Goal: Use online tool/utility: Utilize a website feature to perform a specific function

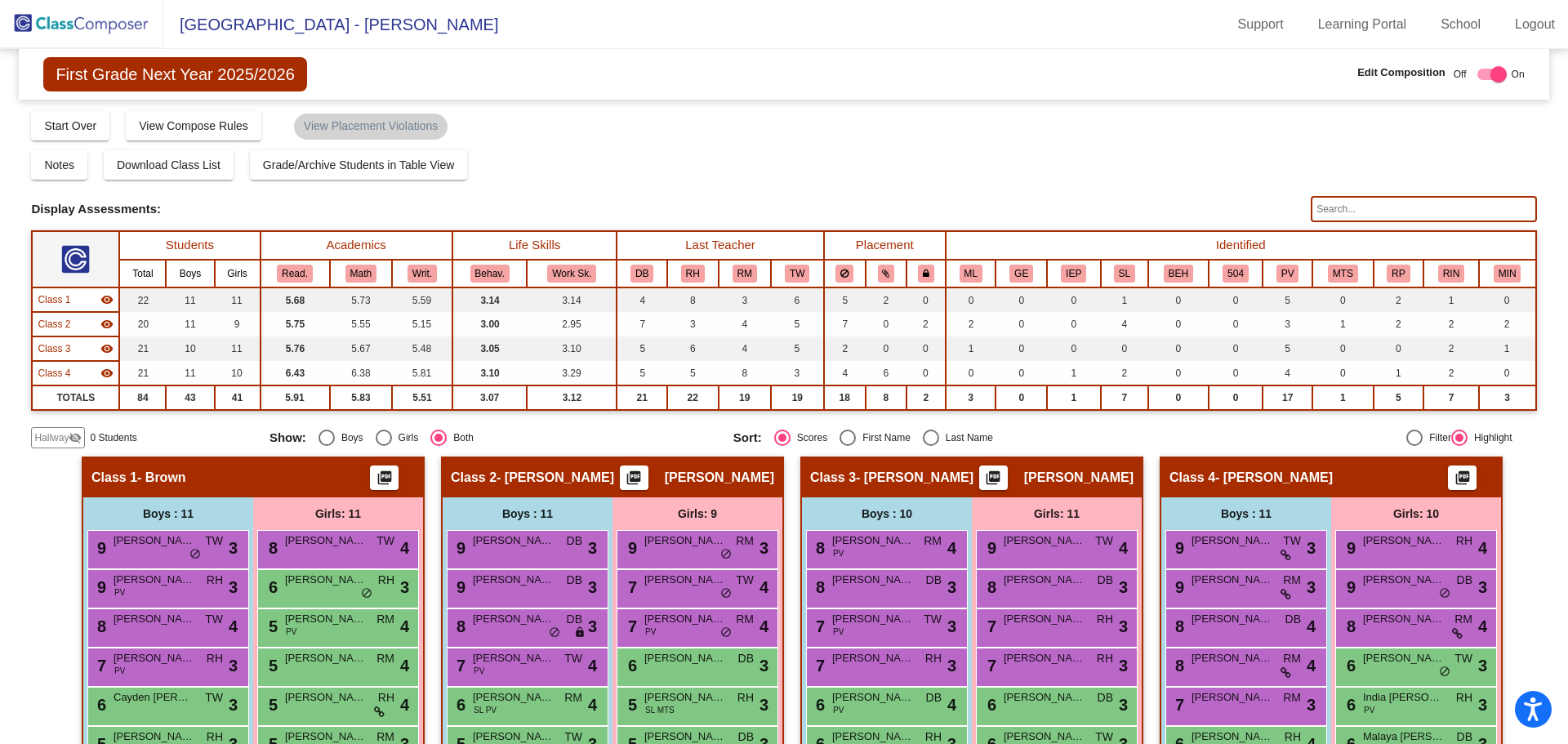
click at [129, 31] on img at bounding box center [82, 24] width 164 height 48
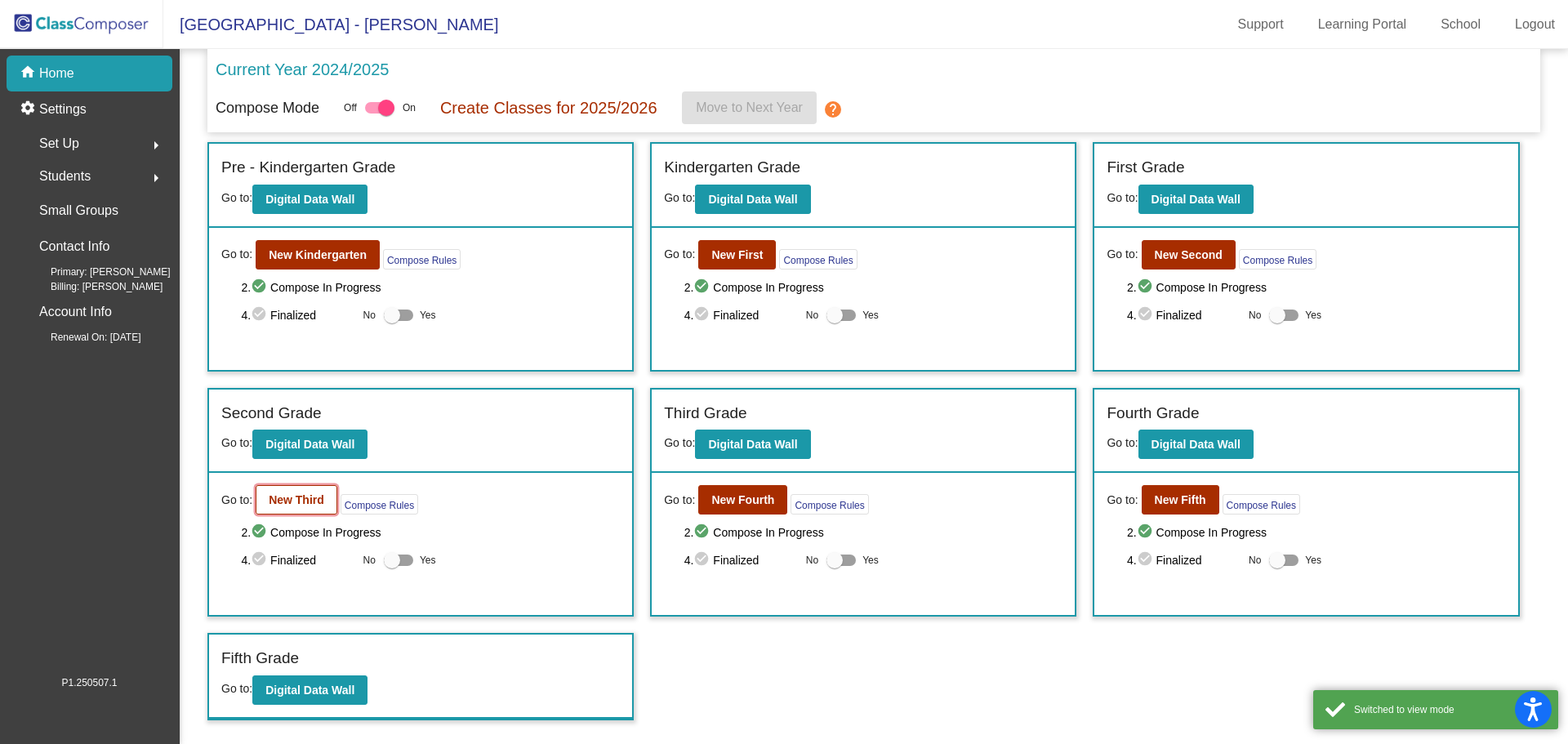
click at [299, 504] on b "New Third" at bounding box center [296, 500] width 55 height 13
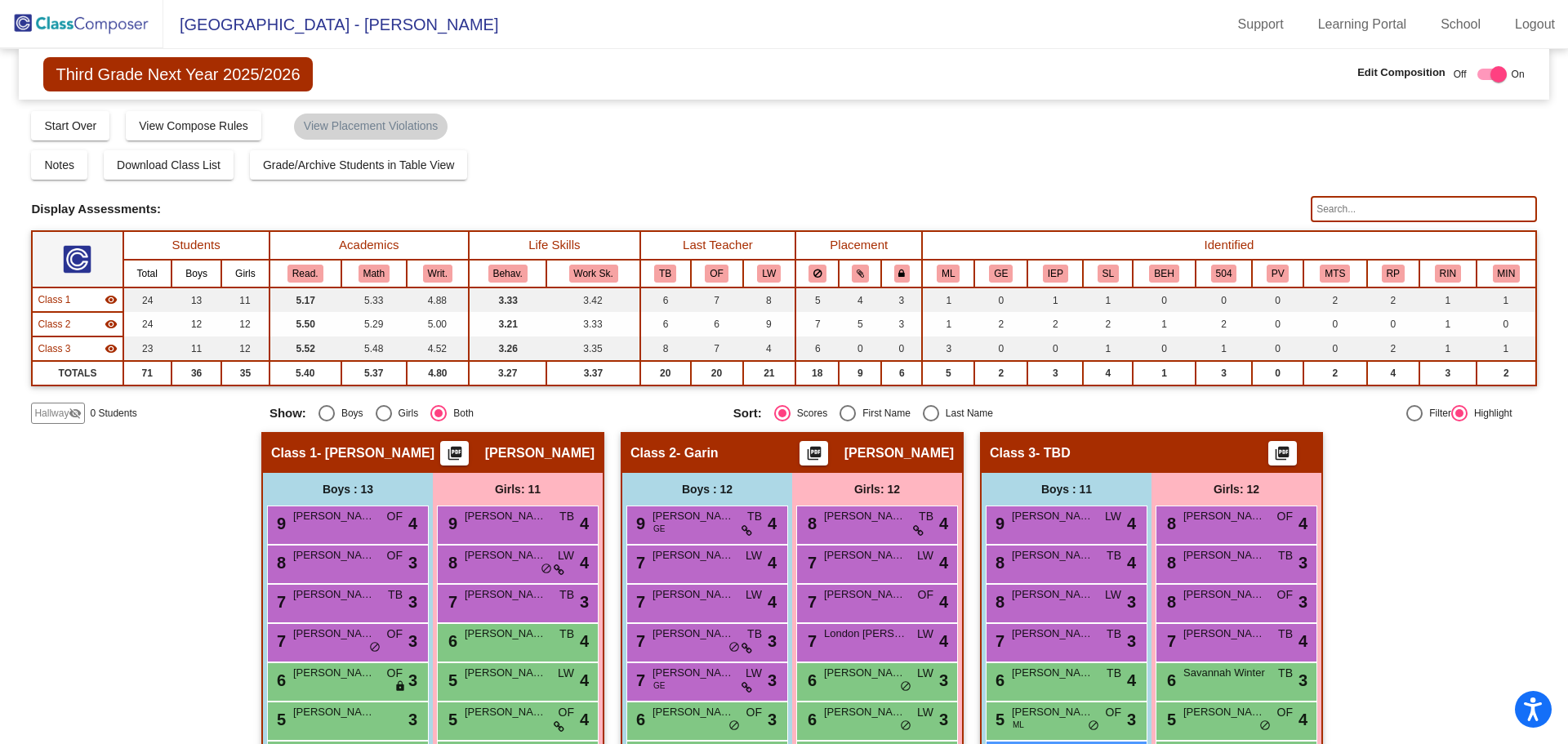
click at [141, 67] on span "Third Grade Next Year 2025/2026" at bounding box center [178, 74] width 269 height 35
click at [108, 30] on img at bounding box center [82, 24] width 164 height 48
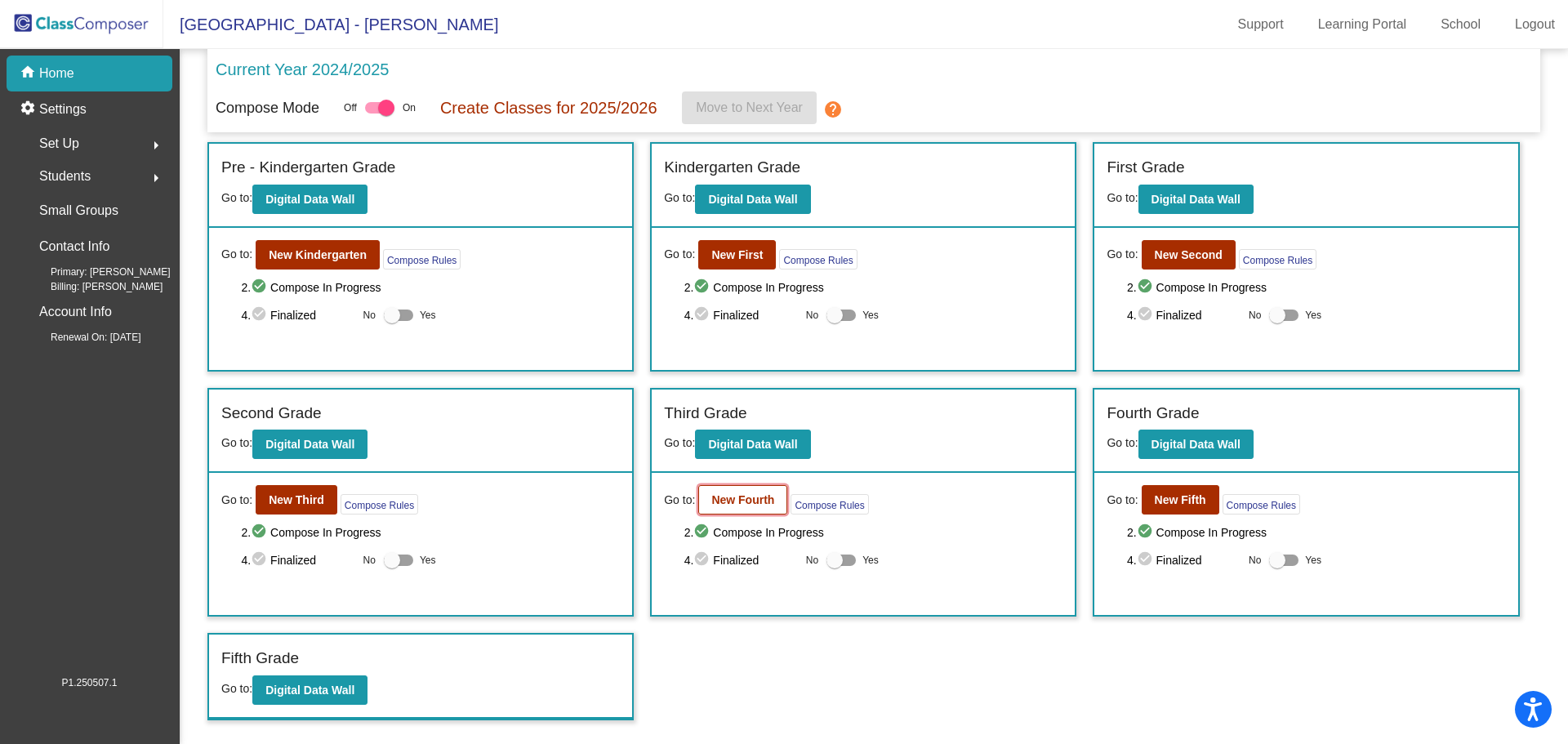
click at [725, 506] on b "New Fourth" at bounding box center [743, 500] width 63 height 13
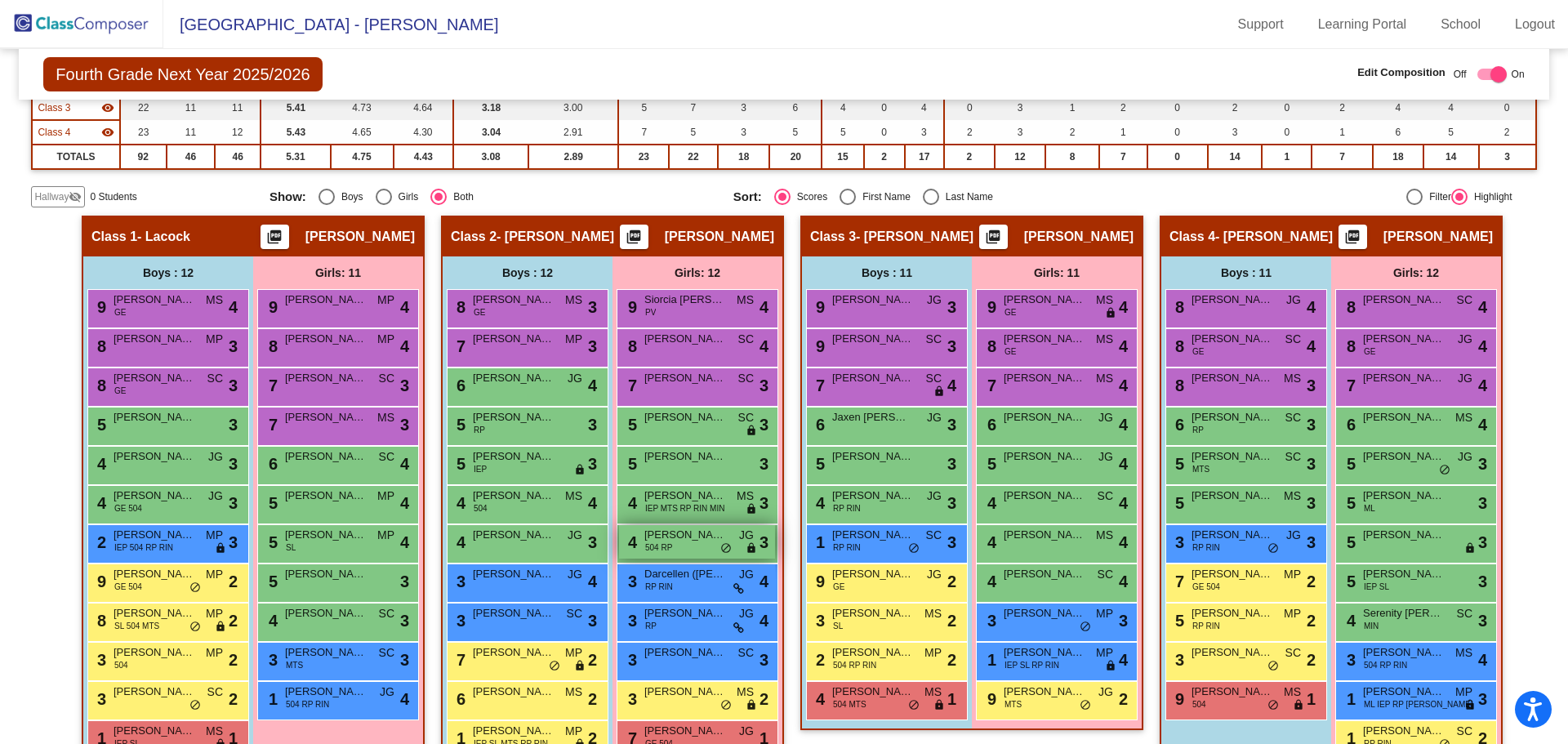
scroll to position [283, 0]
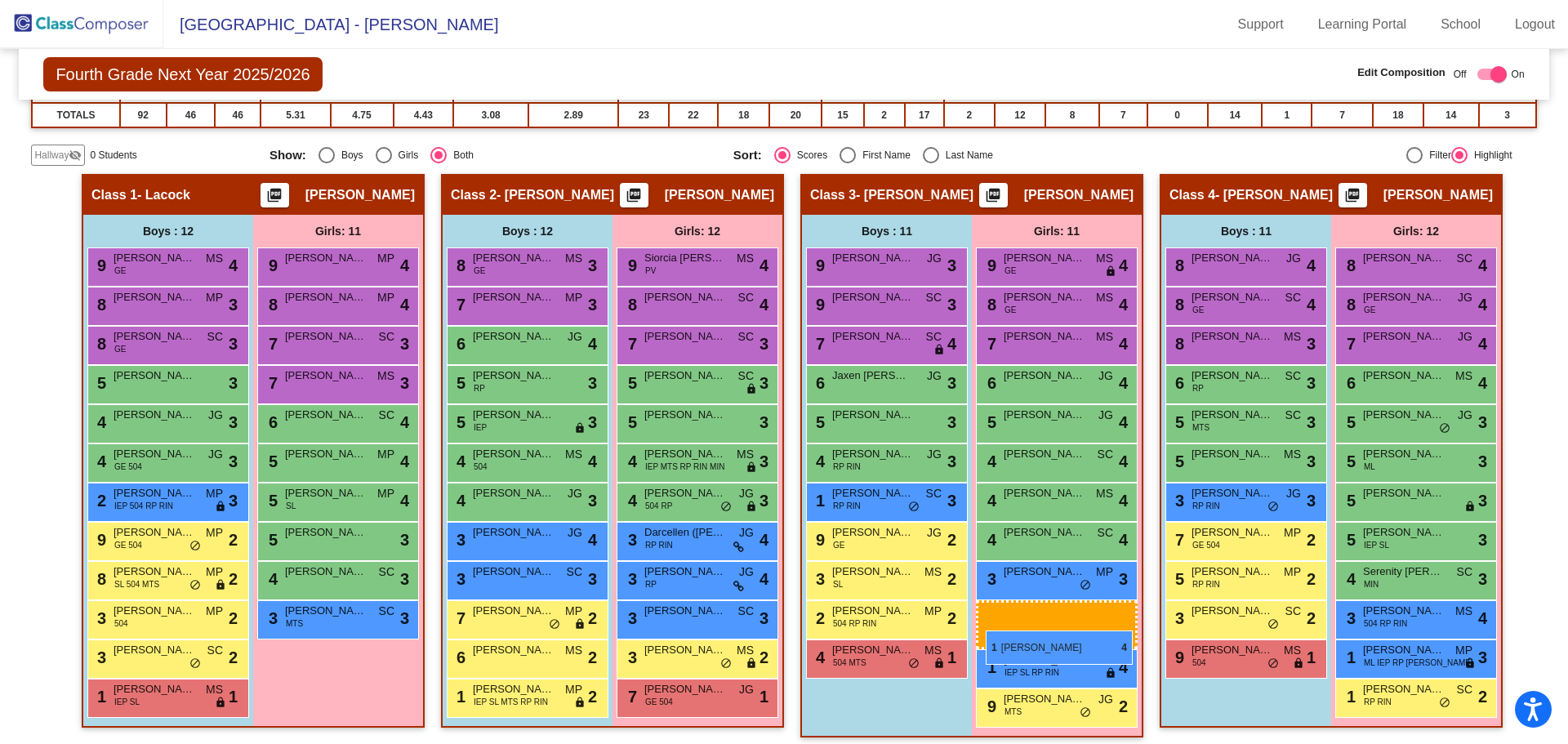
drag, startPoint x: 311, startPoint y: 659, endPoint x: 985, endPoint y: 631, distance: 674.6
